Goal: Transaction & Acquisition: Purchase product/service

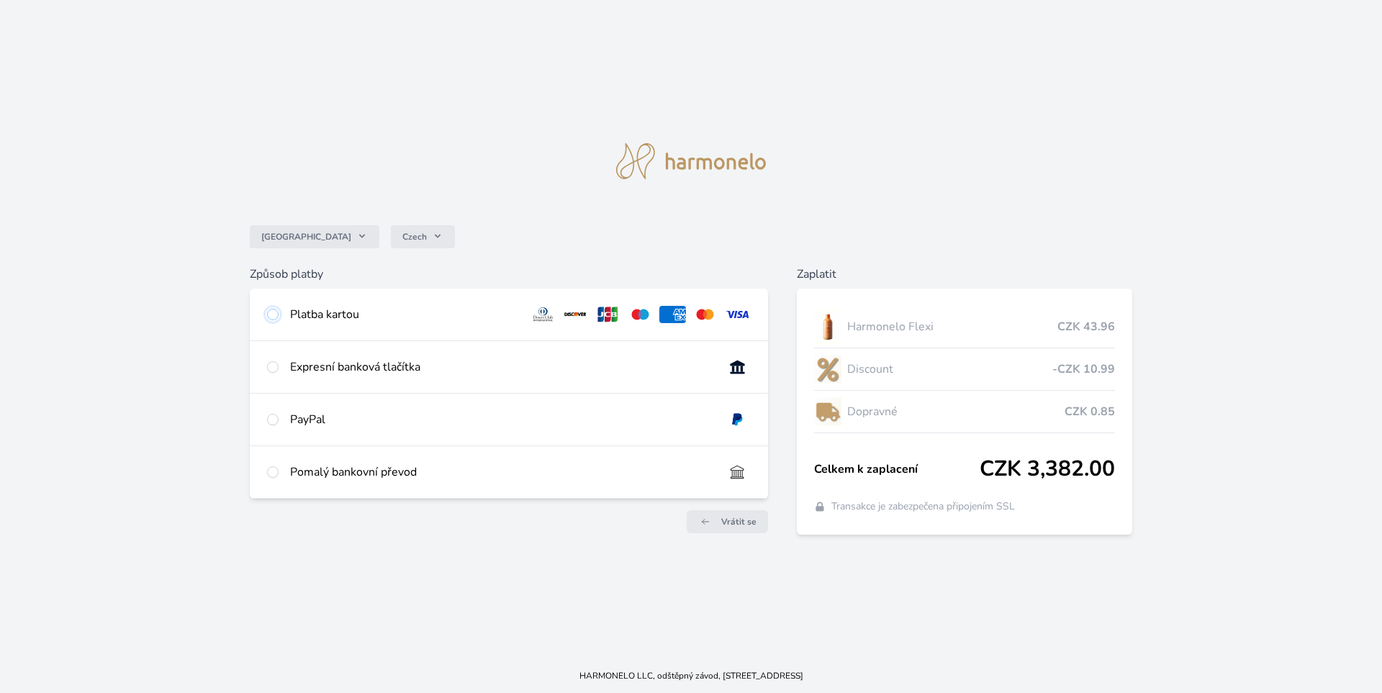
click at [271, 315] on input "radio" at bounding box center [273, 315] width 12 height 12
radio input "true"
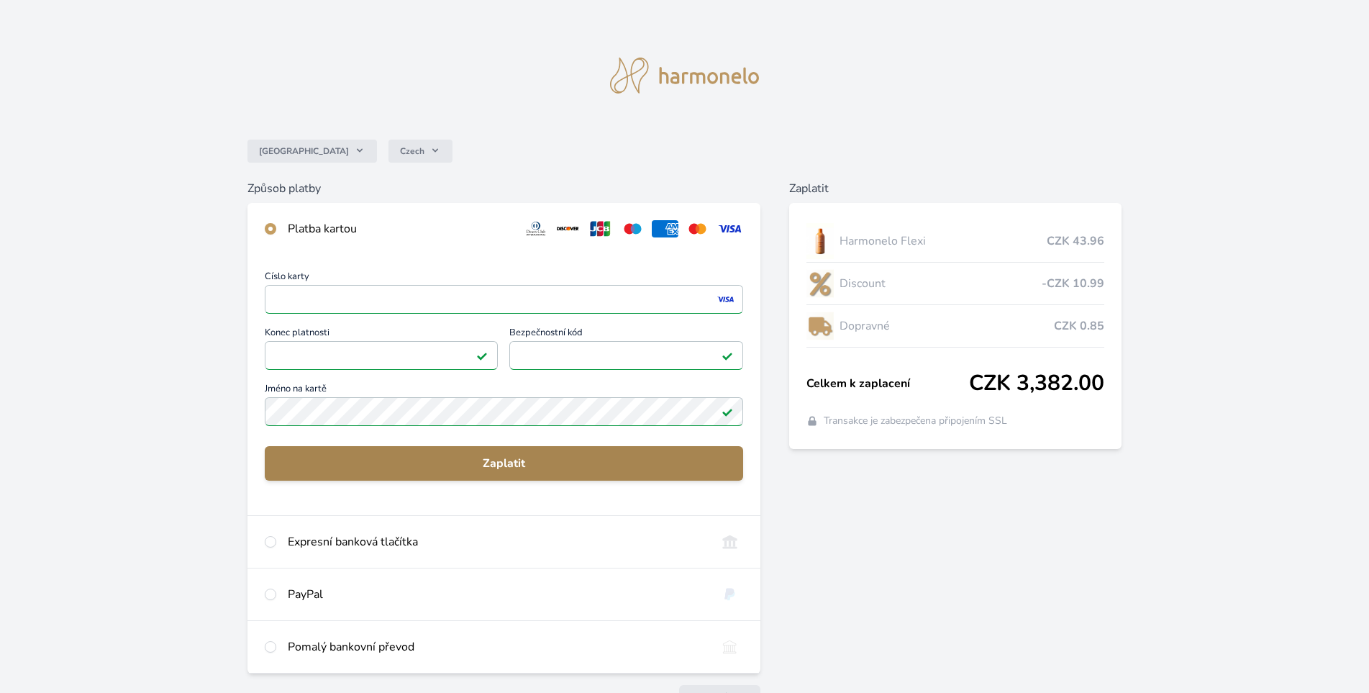
click at [515, 465] on span "Zaplatit" at bounding box center [504, 463] width 456 height 17
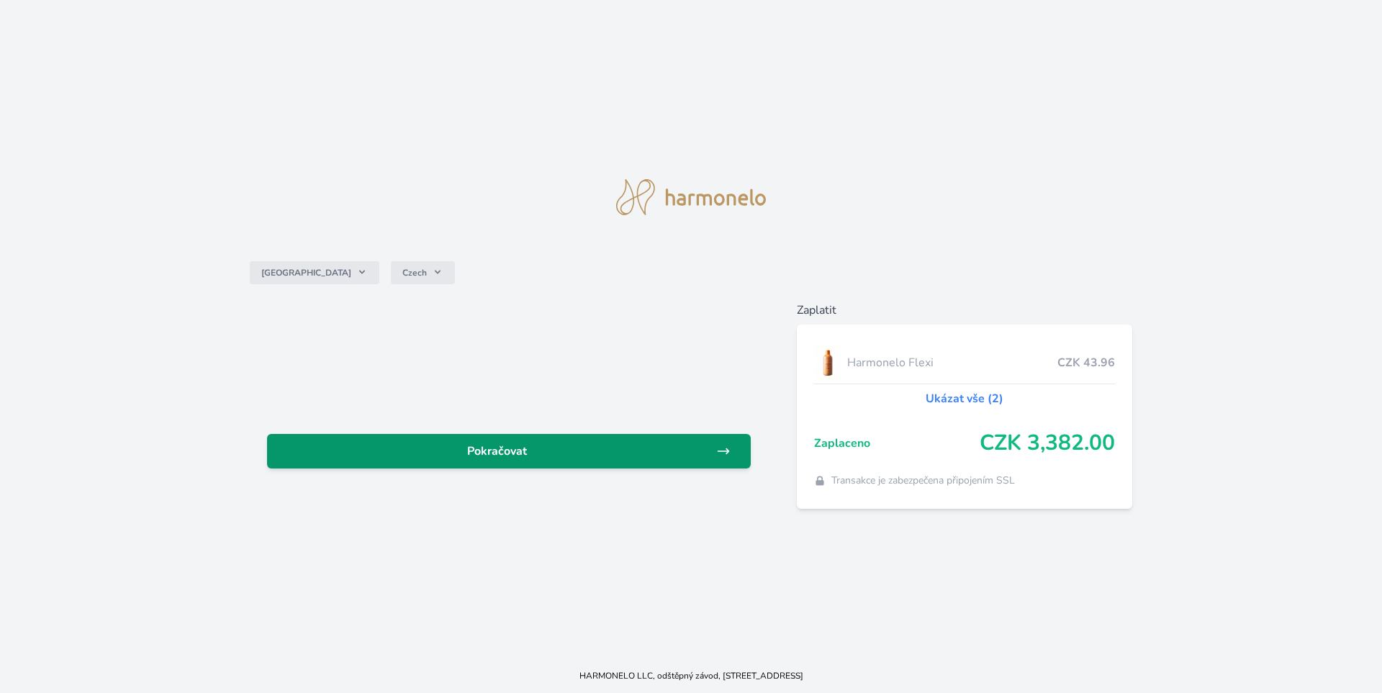
click at [728, 451] on icon at bounding box center [722, 450] width 11 height 5
